Goal: Navigation & Orientation: Find specific page/section

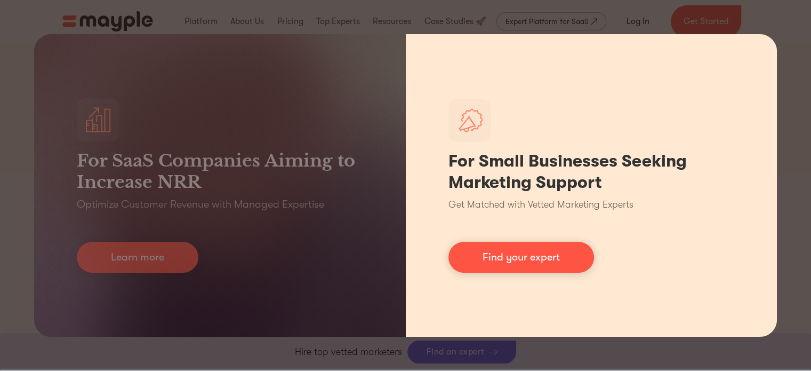
scroll to position [160, 0]
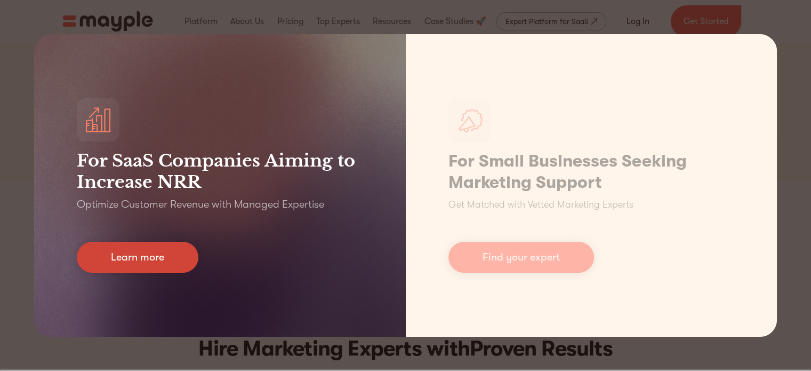
click at [151, 249] on link "Learn more" at bounding box center [138, 257] width 122 height 31
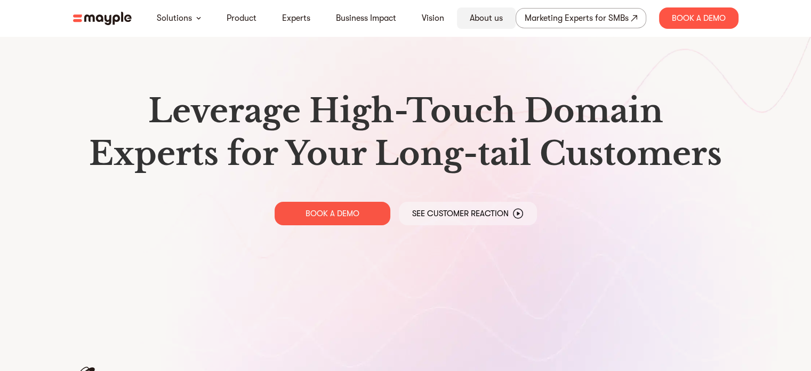
click at [499, 10] on div "About us" at bounding box center [486, 17] width 59 height 21
click at [486, 18] on link "About us" at bounding box center [486, 18] width 33 height 13
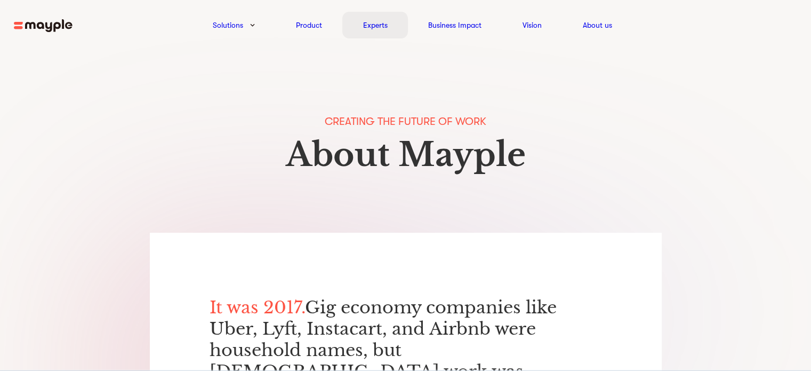
click at [368, 20] on link "Experts" at bounding box center [375, 25] width 25 height 13
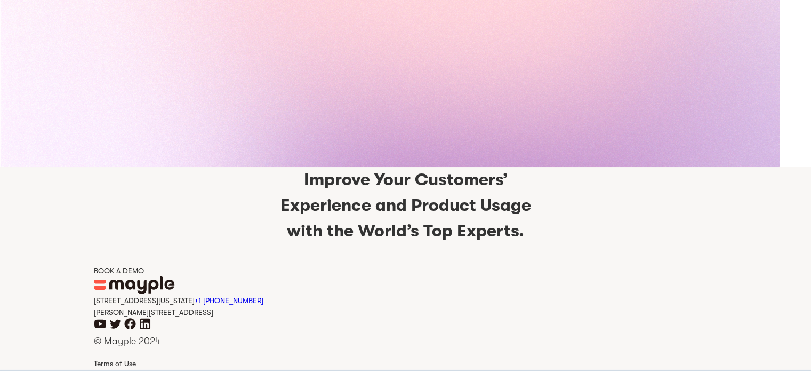
scroll to position [2636, 0]
